Goal: Transaction & Acquisition: Purchase product/service

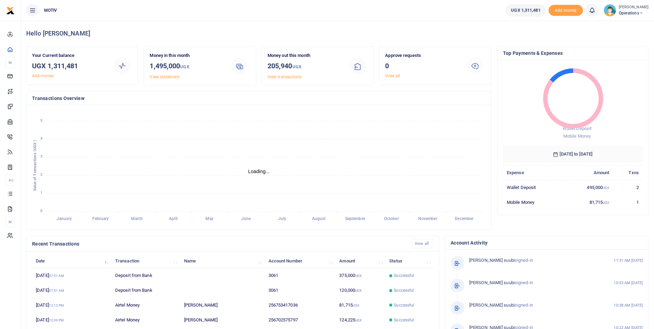
scroll to position [6, 6]
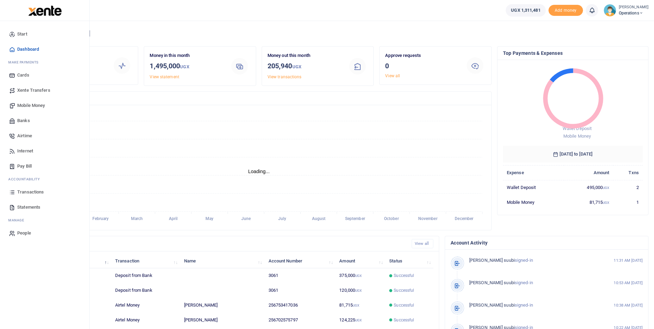
click at [27, 105] on span "Mobile Money" at bounding box center [31, 105] width 28 height 7
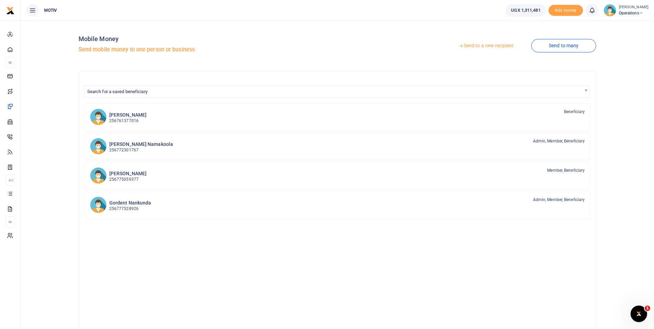
click at [484, 46] on link "Send to a new recipient" at bounding box center [486, 46] width 90 height 12
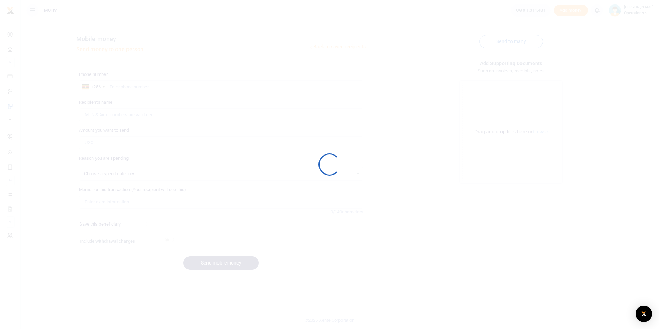
select select
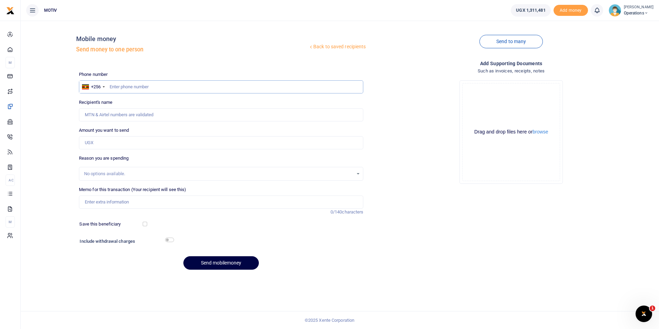
click at [132, 86] on input "text" at bounding box center [221, 86] width 285 height 13
paste input "0791711238"
type input "0791711238"
type input "[PERSON_NAME]"
type input "0791711238"
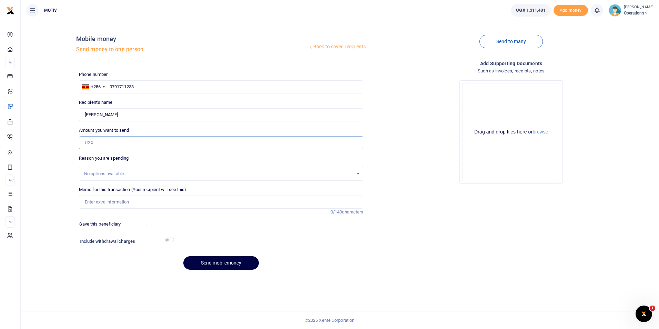
click at [104, 147] on input "Amount you want to send" at bounding box center [221, 142] width 285 height 13
type input "386,200"
click at [44, 174] on div "Back to saved recipients Mobile money Send money to one person Send to many Pho…" at bounding box center [339, 150] width 633 height 249
click at [93, 200] on input "Memo for this transaction (Your recipient will see this)" at bounding box center [221, 201] width 285 height 13
paste input "KITY25PV0083"
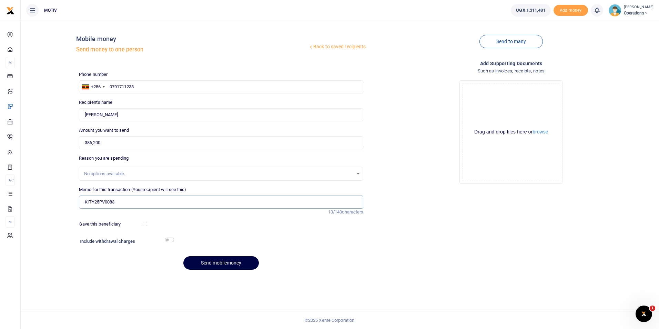
paste input "Purchase of packaging material"
type input "KITY25PV0083 Purchase of packaging materials for kitchen"
click at [148, 224] on div at bounding box center [170, 224] width 47 height 7
click at [145, 225] on input "checkbox" at bounding box center [145, 224] width 4 height 4
checkbox input "true"
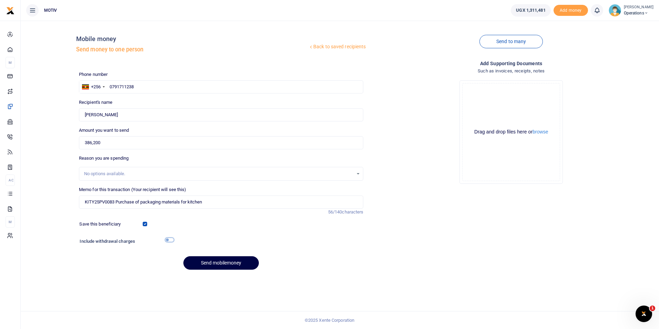
click at [168, 240] on input "checkbox" at bounding box center [169, 239] width 9 height 4
checkbox input "true"
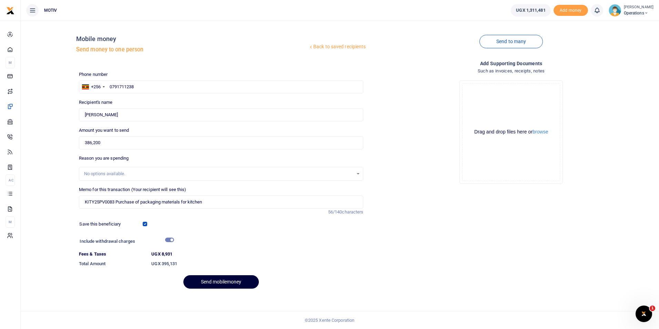
click at [216, 279] on button "Send mobilemoney" at bounding box center [220, 281] width 75 height 13
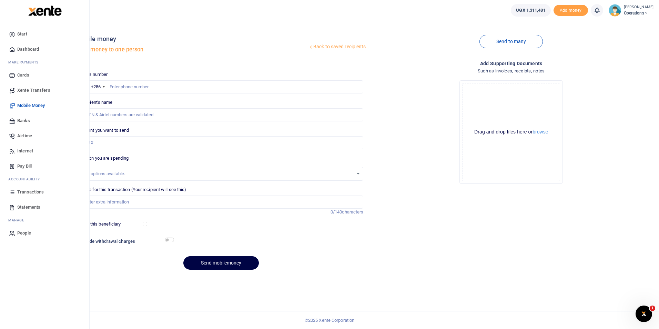
click at [32, 51] on span "Dashboard" at bounding box center [28, 49] width 22 height 7
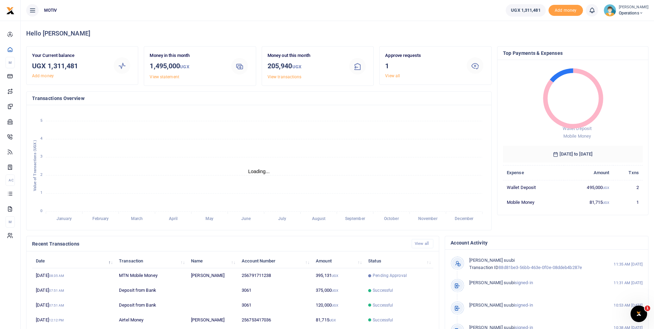
scroll to position [6, 6]
